Goal: Check status: Check status

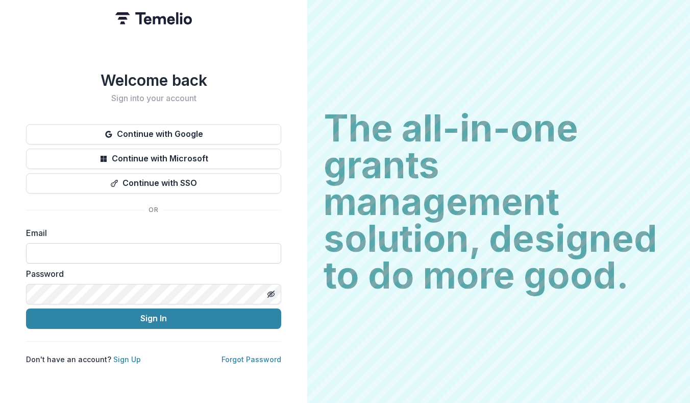
click at [101, 251] on input at bounding box center [153, 253] width 255 height 20
type input "**********"
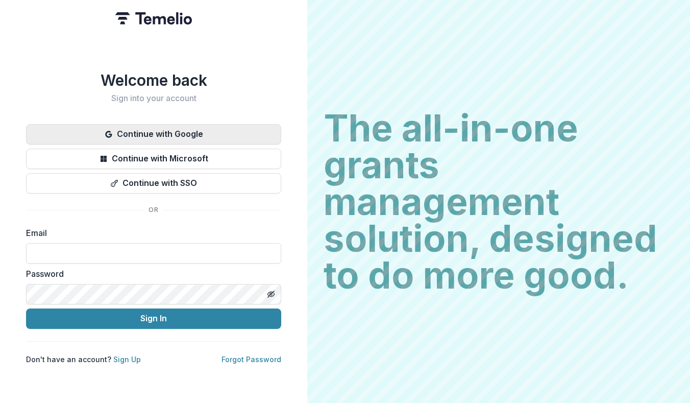
click at [158, 132] on button "Continue with Google" at bounding box center [153, 134] width 255 height 20
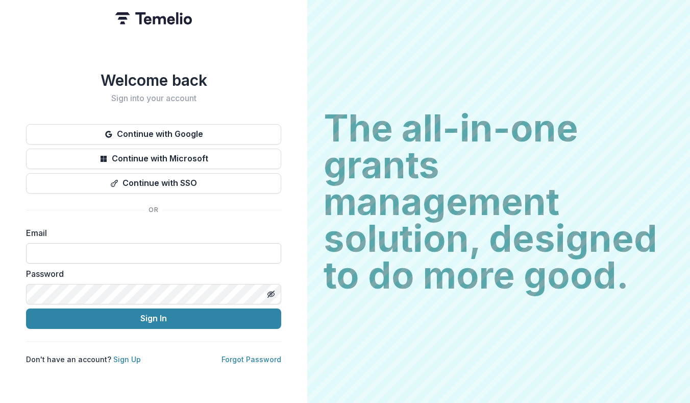
click at [121, 247] on input at bounding box center [153, 253] width 255 height 20
type input "**********"
click at [273, 290] on icon "Toggle password visibility" at bounding box center [271, 294] width 8 height 8
click at [18, 289] on div "**********" at bounding box center [153, 201] width 307 height 403
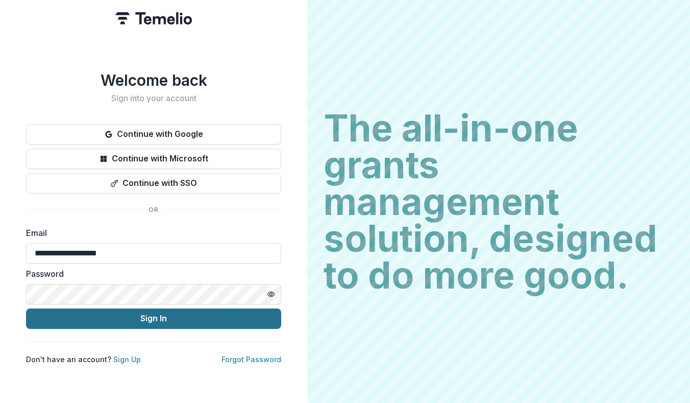
click at [210, 315] on button "Sign In" at bounding box center [153, 318] width 255 height 20
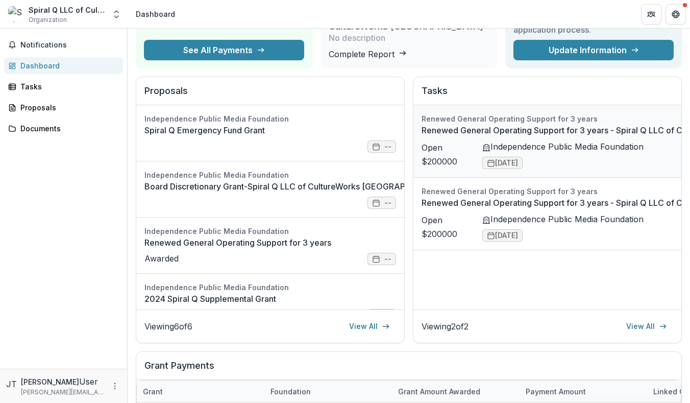
click at [609, 136] on link "Renewed General Operating Support for 3 years - Spiral Q LLC of CultureWorks [G…" at bounding box center [619, 130] width 395 height 12
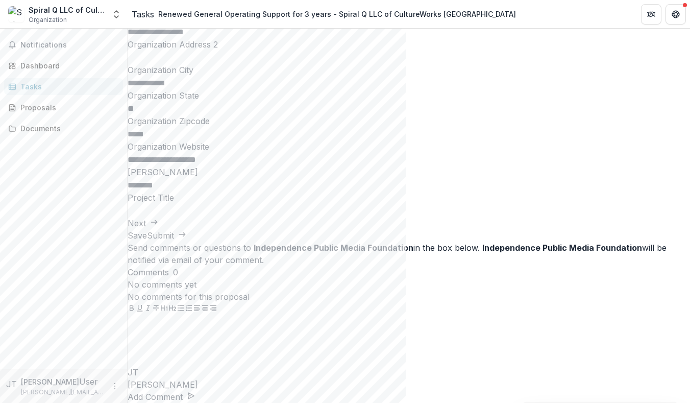
scroll to position [300, 0]
click at [158, 229] on button "Next" at bounding box center [143, 223] width 31 height 12
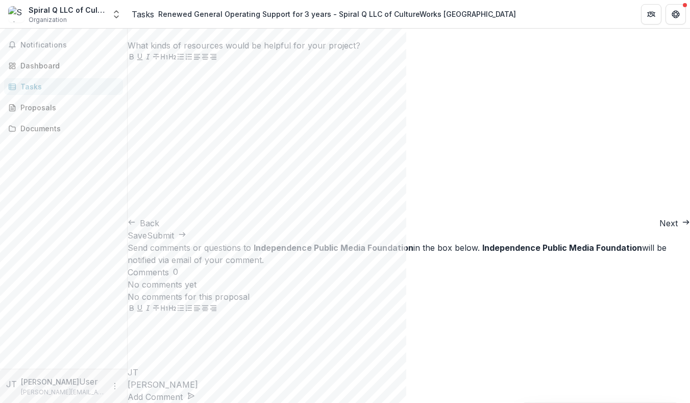
scroll to position [709, 0]
click at [682, 226] on icon "button" at bounding box center [686, 222] width 8 height 8
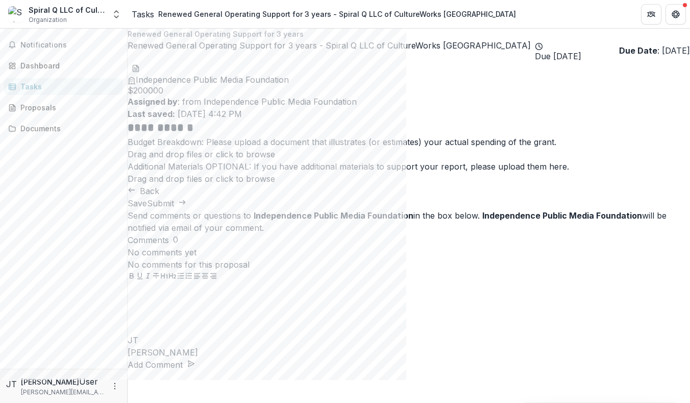
scroll to position [6, 0]
click at [159, 197] on button "Back" at bounding box center [144, 191] width 32 height 12
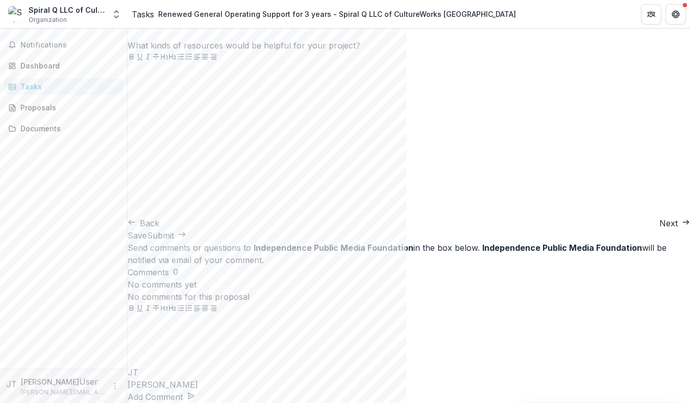
scroll to position [709, 0]
click at [659, 229] on button "Next" at bounding box center [674, 223] width 31 height 12
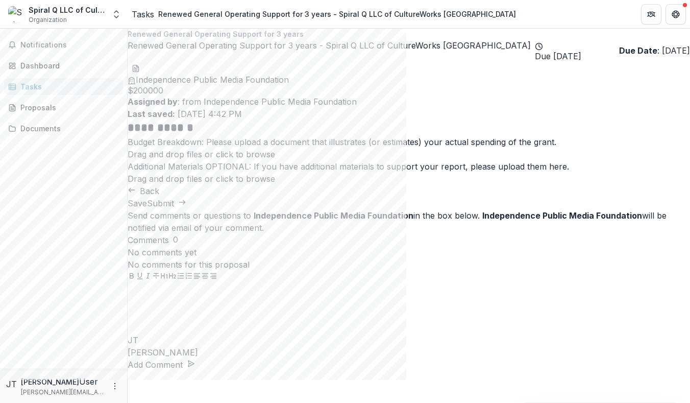
scroll to position [6, 0]
click at [159, 197] on button "Back" at bounding box center [144, 191] width 32 height 12
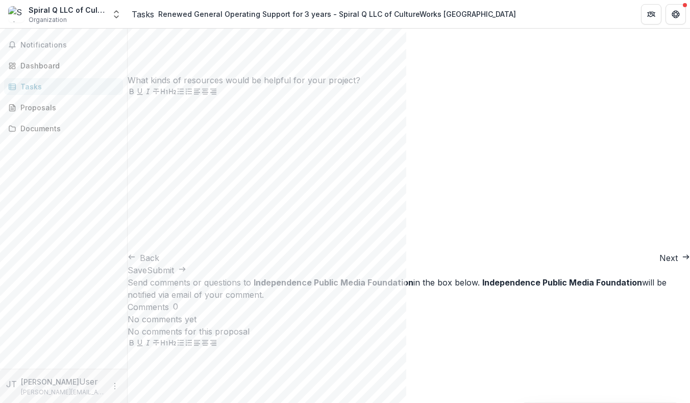
scroll to position [709, 0]
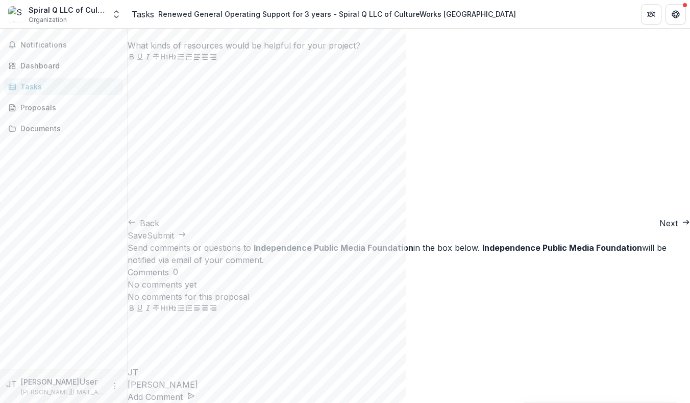
click at [159, 229] on button "Back" at bounding box center [144, 223] width 32 height 12
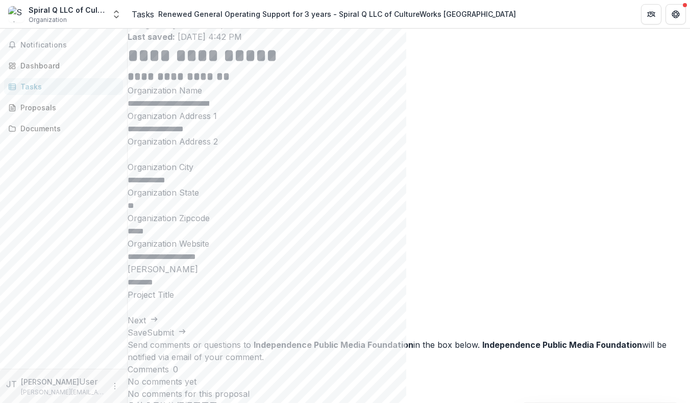
scroll to position [0, 0]
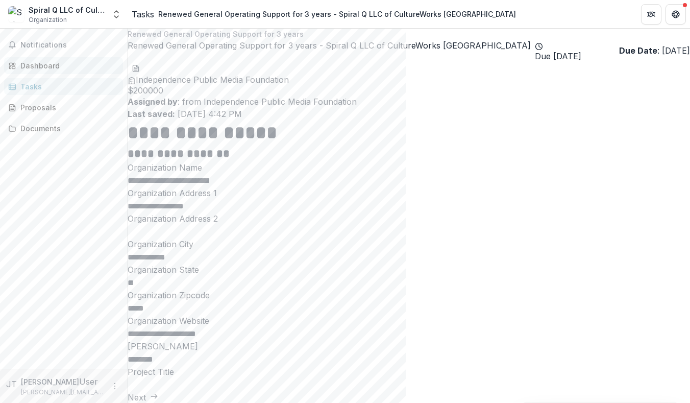
click at [37, 66] on div "Dashboard" at bounding box center [67, 65] width 94 height 11
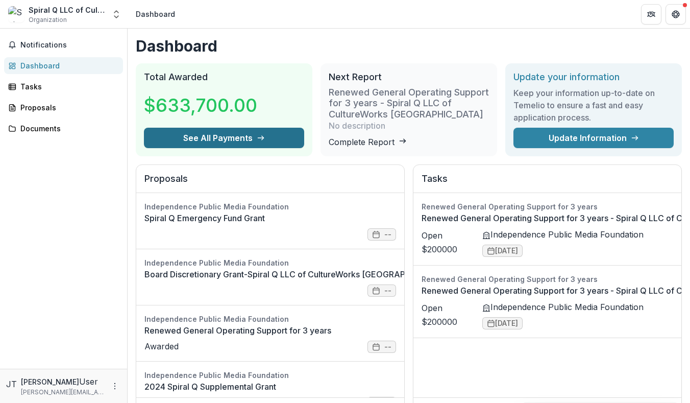
click at [265, 148] on button "See All Payments" at bounding box center [224, 138] width 160 height 20
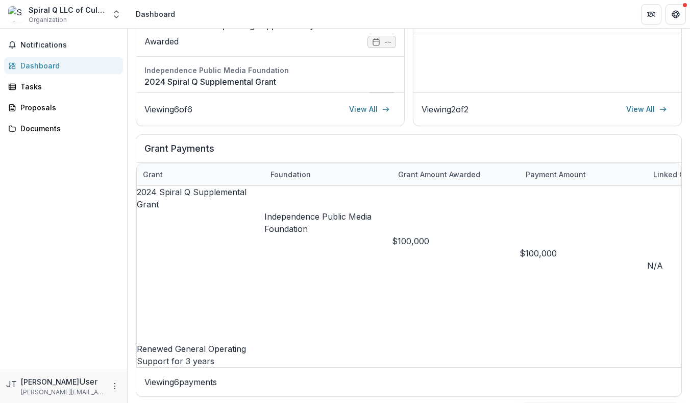
scroll to position [319, 0]
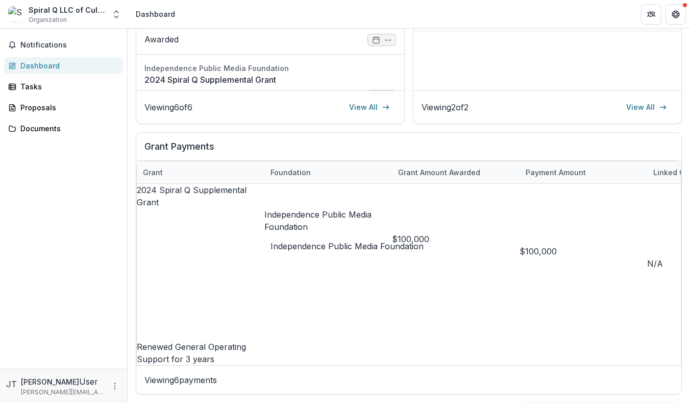
click at [340, 365] on p "Independence Public Media Foundation" at bounding box center [328, 377] width 128 height 24
click at [319, 365] on p "Independence Public Media Foundation" at bounding box center [328, 377] width 128 height 24
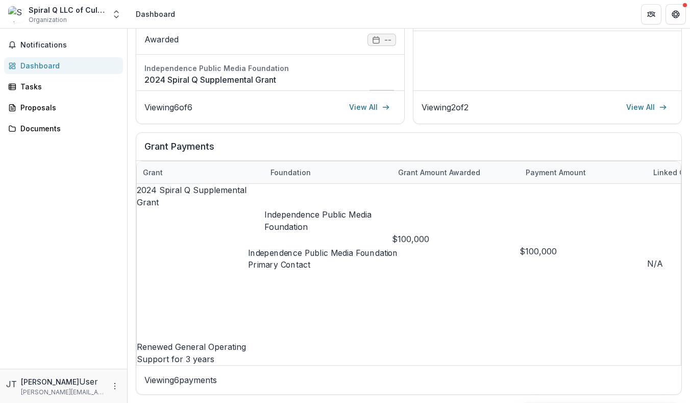
click at [319, 365] on p "Independence Public Media Foundation" at bounding box center [328, 377] width 128 height 24
click at [201, 341] on link "Renewed General Operating Support for 3 years" at bounding box center [191, 352] width 109 height 22
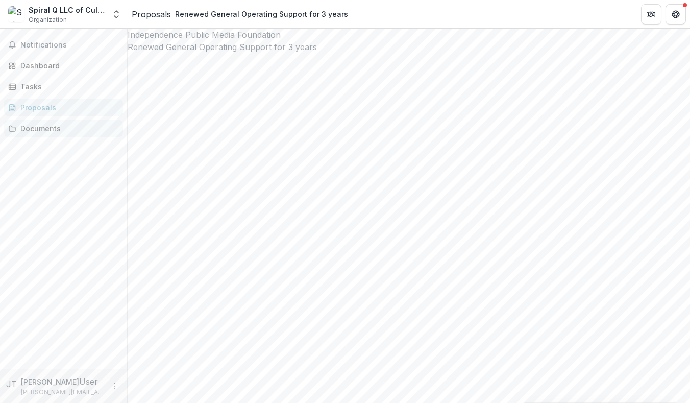
click at [35, 127] on div "Documents" at bounding box center [67, 128] width 94 height 11
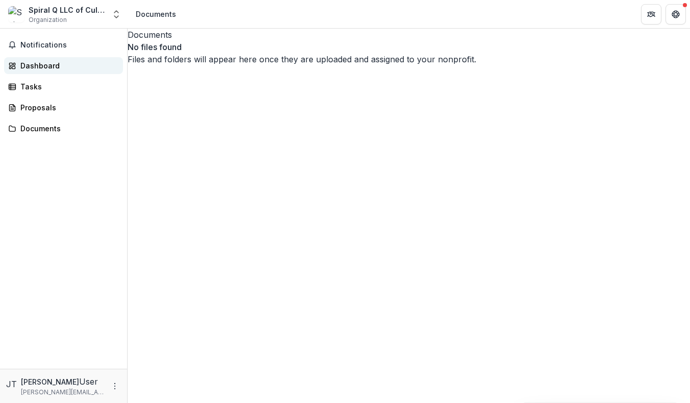
click at [32, 71] on link "Dashboard" at bounding box center [63, 65] width 119 height 17
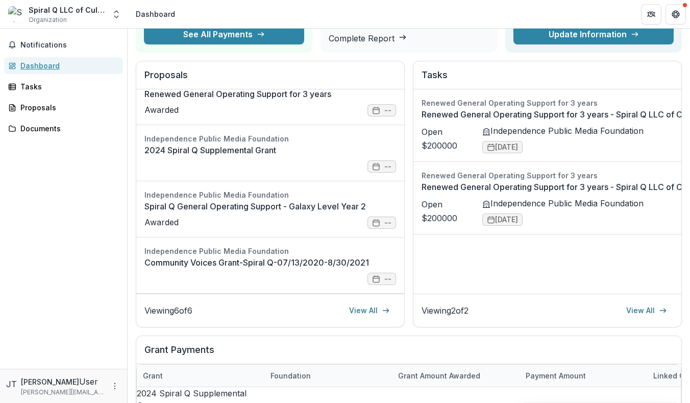
scroll to position [111, 0]
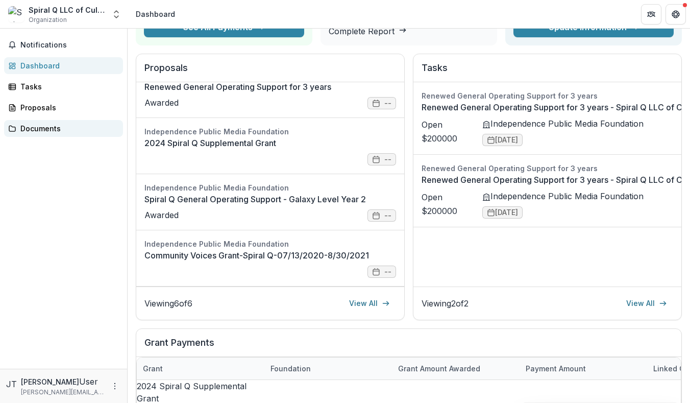
click at [41, 130] on div "Documents" at bounding box center [67, 128] width 94 height 11
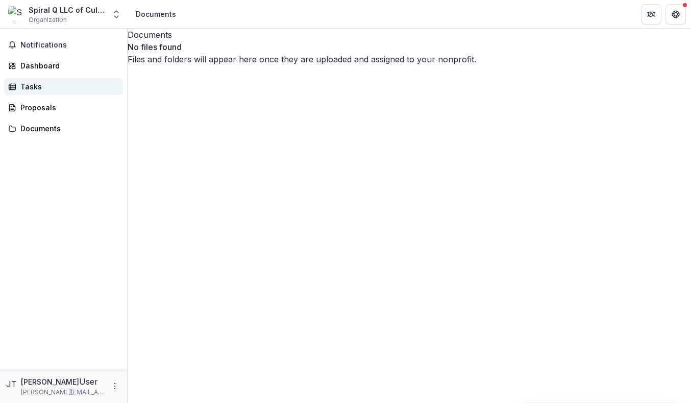
click at [31, 85] on div "Tasks" at bounding box center [67, 86] width 94 height 11
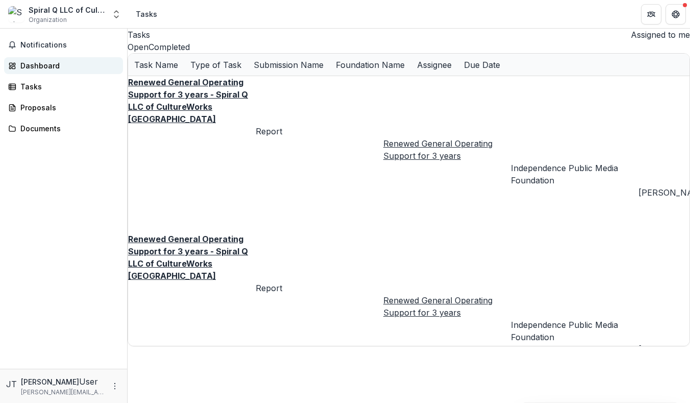
click at [36, 62] on div "Dashboard" at bounding box center [67, 65] width 94 height 11
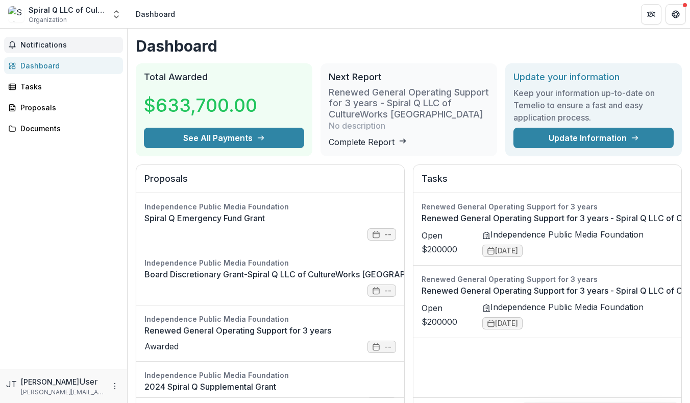
click at [43, 45] on span "Notifications" at bounding box center [69, 45] width 99 height 9
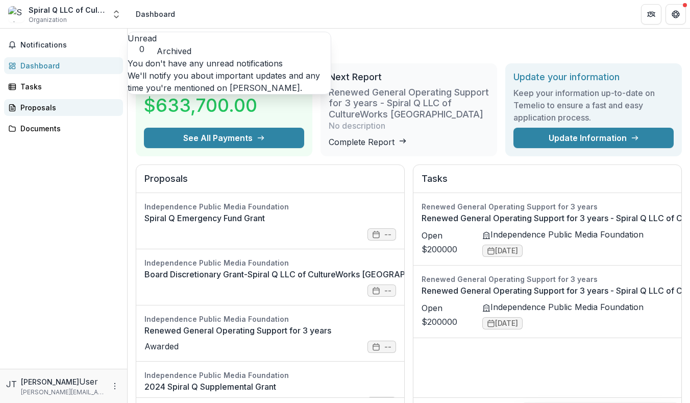
click at [35, 102] on div "Proposals" at bounding box center [67, 107] width 94 height 11
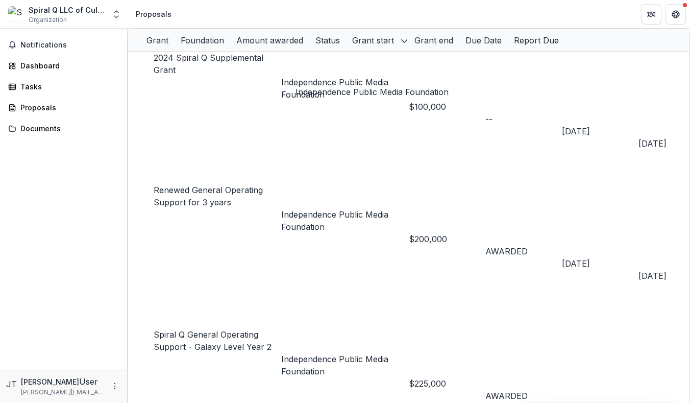
click at [345, 76] on p "Independence Public Media Foundation" at bounding box center [345, 88] width 128 height 24
click at [272, 90] on icon "Close" at bounding box center [272, 90] width 0 height 0
drag, startPoint x: 427, startPoint y: 113, endPoint x: 462, endPoint y: 114, distance: 34.7
click at [462, 377] on div "$225,000" at bounding box center [447, 383] width 77 height 12
drag, startPoint x: 429, startPoint y: 115, endPoint x: 457, endPoint y: 115, distance: 28.1
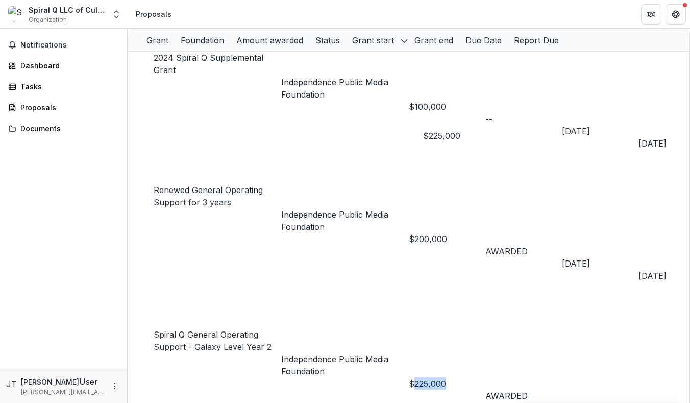
click at [457, 377] on div "$225,000" at bounding box center [447, 383] width 77 height 12
drag, startPoint x: 426, startPoint y: 92, endPoint x: 460, endPoint y: 91, distance: 33.7
click at [460, 233] on div "$200,000" at bounding box center [447, 239] width 77 height 12
click at [193, 185] on link "Renewed General Operating Support for 3 years" at bounding box center [208, 196] width 109 height 22
drag, startPoint x: 423, startPoint y: 69, endPoint x: 456, endPoint y: 71, distance: 33.2
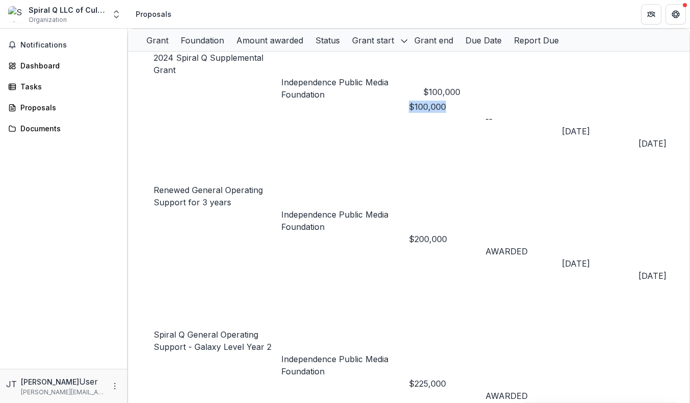
click at [456, 101] on div "$100,000" at bounding box center [447, 107] width 77 height 12
click at [246, 70] on link "2024 Spiral Q Supplemental Grant" at bounding box center [209, 64] width 110 height 22
click at [205, 185] on link "Renewed General Operating Support for 3 years" at bounding box center [208, 196] width 109 height 22
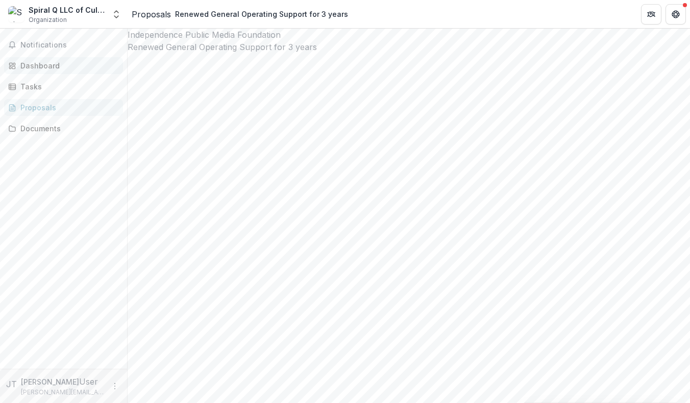
click at [33, 67] on div "Dashboard" at bounding box center [67, 65] width 94 height 11
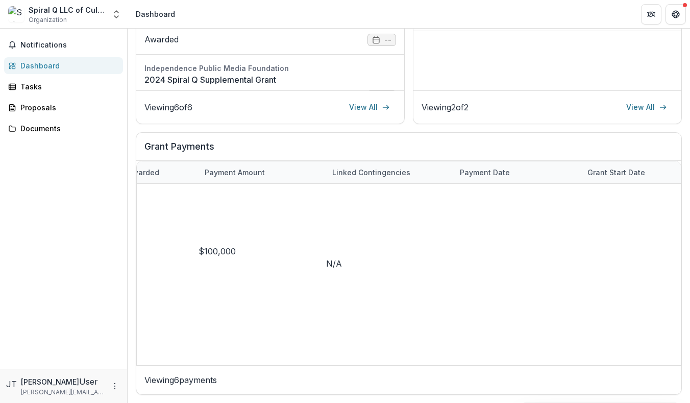
scroll to position [0, 326]
drag, startPoint x: 374, startPoint y: 360, endPoint x: 527, endPoint y: 358, distance: 153.1
drag, startPoint x: 581, startPoint y: 239, endPoint x: 624, endPoint y: 239, distance: 42.4
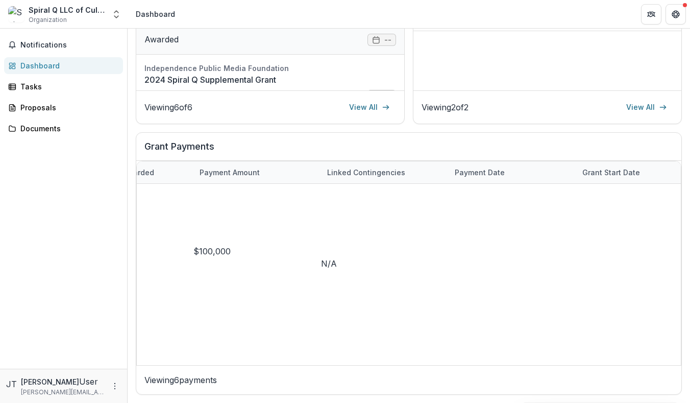
click at [166, 30] on link "Renewed General Operating Support for 3 years" at bounding box center [270, 23] width 252 height 12
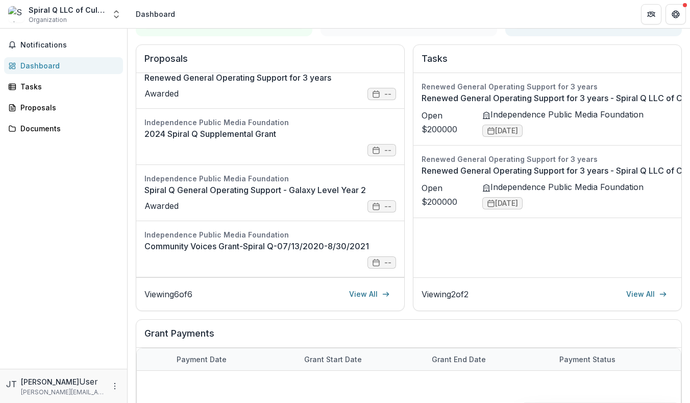
scroll to position [122, 0]
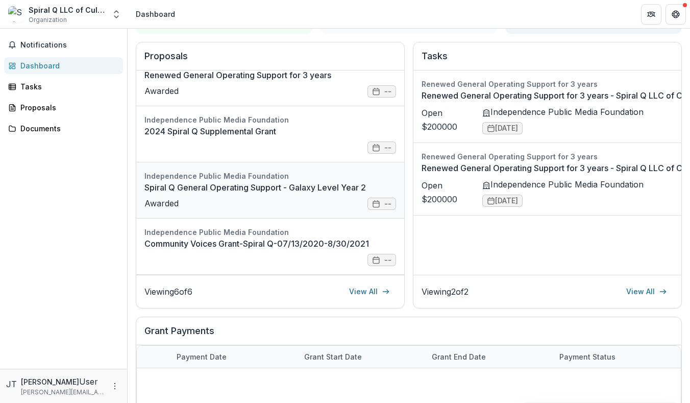
click at [378, 193] on link "Spiral Q General Operating Support - Galaxy Level Year 2" at bounding box center [270, 187] width 252 height 12
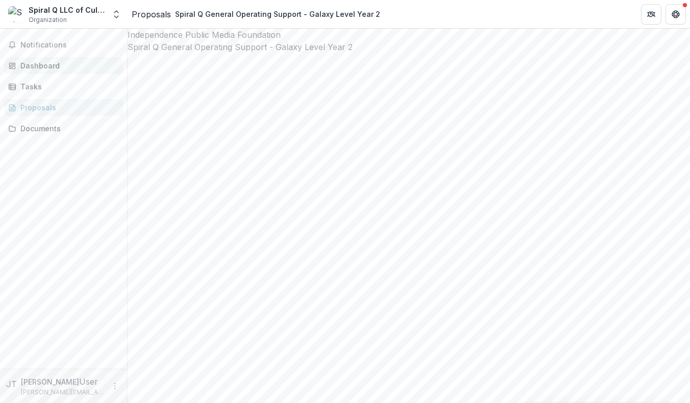
click at [51, 60] on div "Dashboard" at bounding box center [67, 65] width 94 height 11
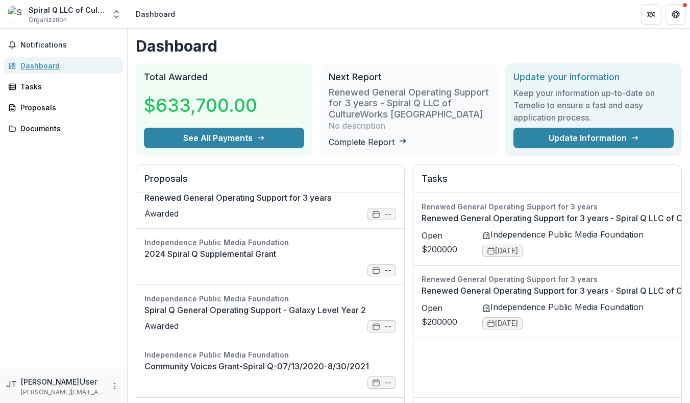
scroll to position [153, 0]
click at [377, 260] on link "2024 Spiral Q Supplemental Grant" at bounding box center [270, 254] width 252 height 12
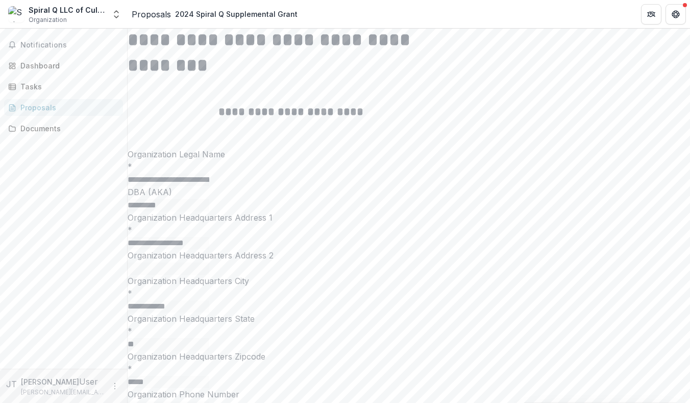
scroll to position [2506, 0]
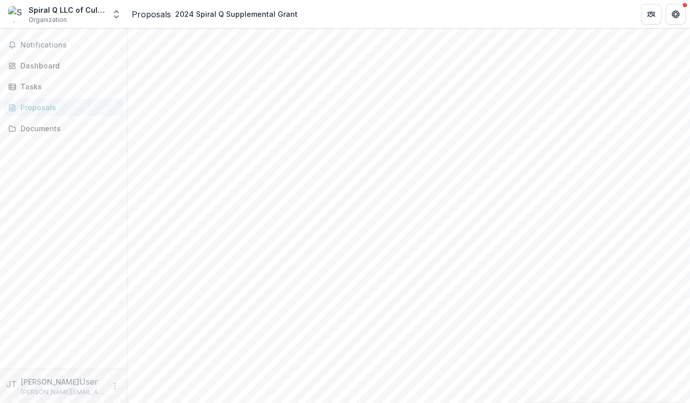
scroll to position [0, 0]
